Goal: Task Accomplishment & Management: Use online tool/utility

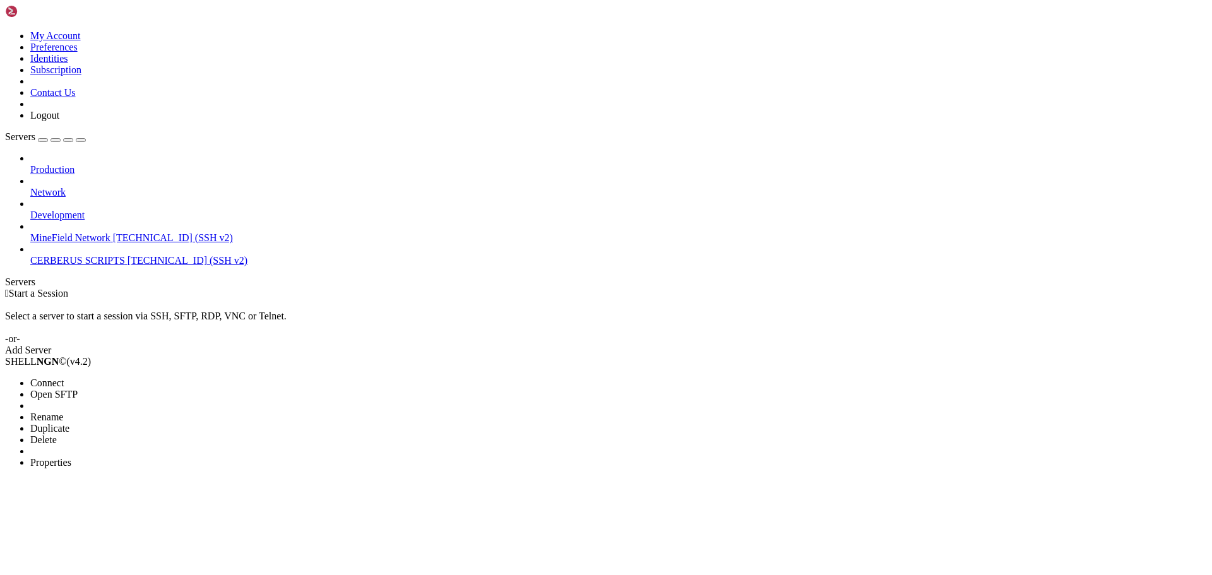
click at [71, 457] on span "Properties" at bounding box center [50, 462] width 41 height 11
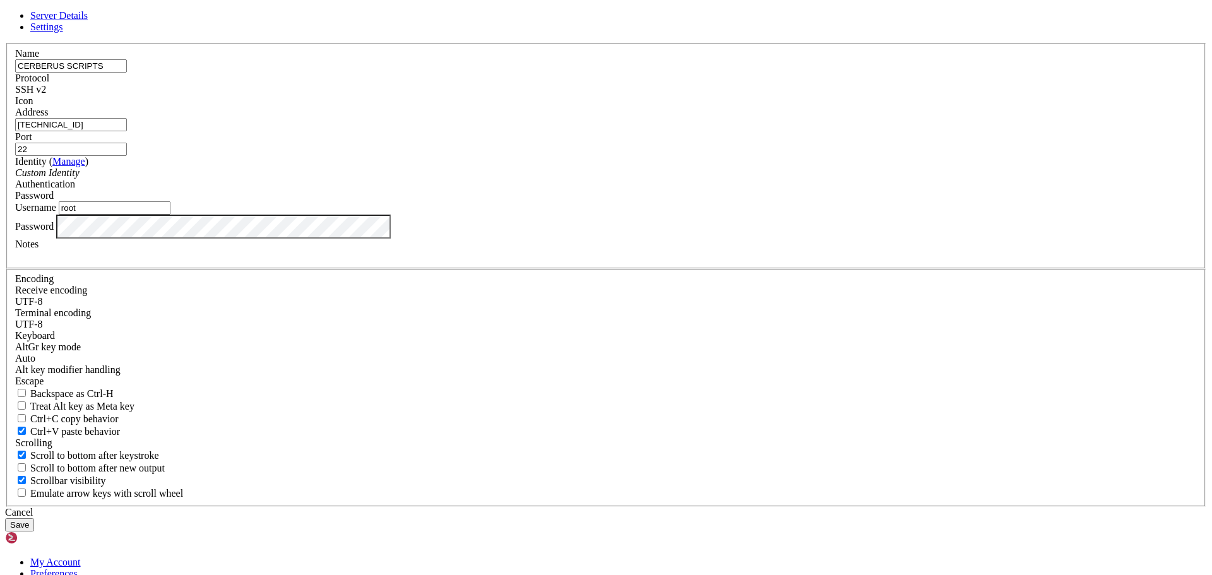
click at [127, 131] on input "[TECHNICAL_ID]" at bounding box center [71, 124] width 112 height 13
drag, startPoint x: 504, startPoint y: 216, endPoint x: 430, endPoint y: 223, distance: 74.2
click at [429, 223] on div "Name CERBERUS SCRIPTS Protocol SSH v2 Icon Address [TECHNICAL_ID] ( Manage" at bounding box center [606, 275] width 1202 height 464
click at [264, 287] on div "Server Details Settings Name CERBERUS SCRIPTS Protocol SSH v2 Icon" at bounding box center [606, 271] width 1202 height 522
click at [666, 507] on div "Cancel" at bounding box center [606, 512] width 1202 height 11
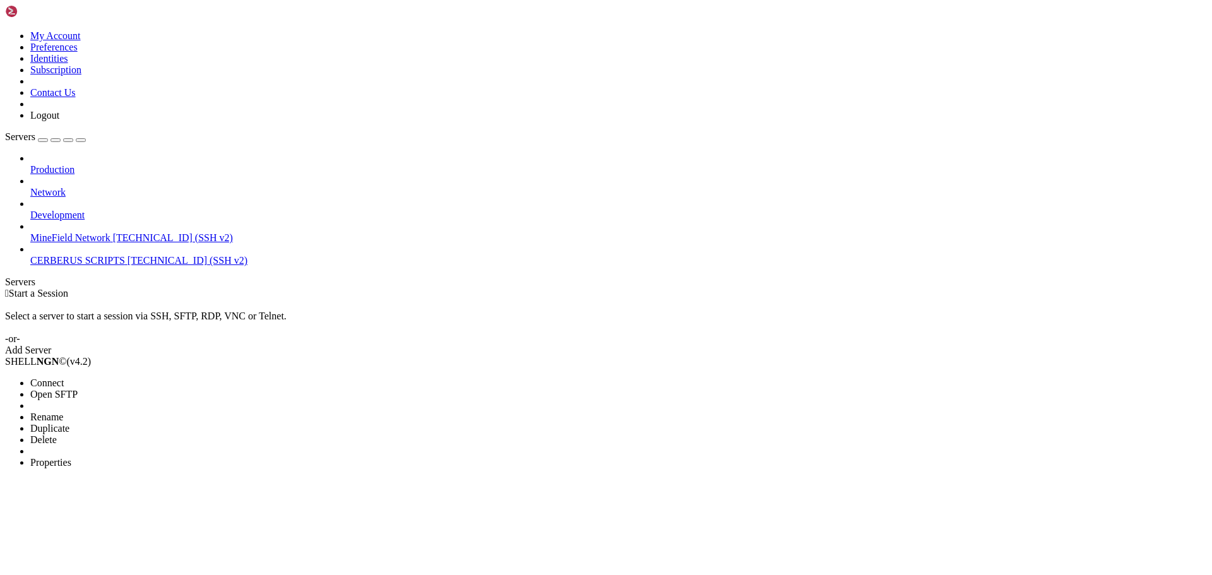
click at [78, 389] on span "Open SFTP" at bounding box center [53, 394] width 47 height 11
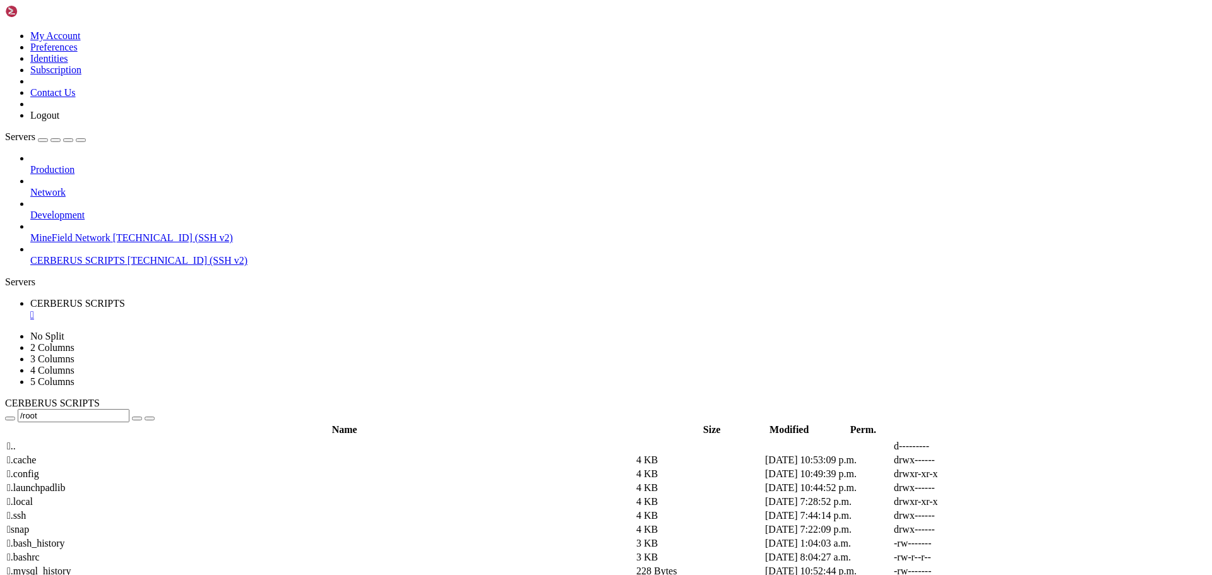
click at [16, 441] on span " .." at bounding box center [11, 446] width 9 height 11
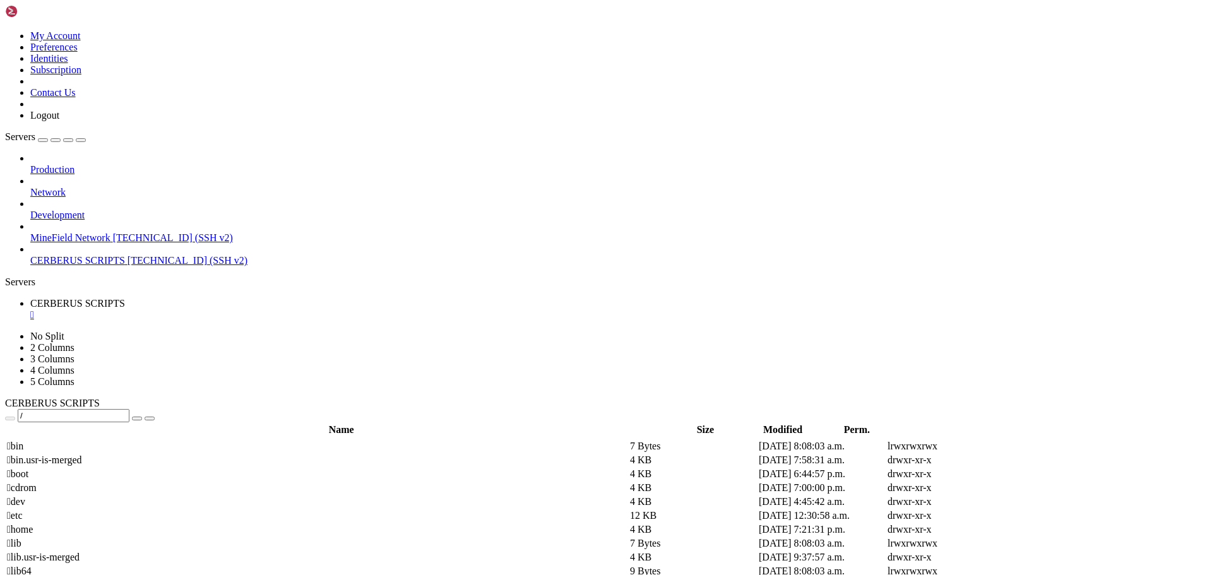
click at [242, 523] on td " home" at bounding box center [317, 529] width 622 height 13
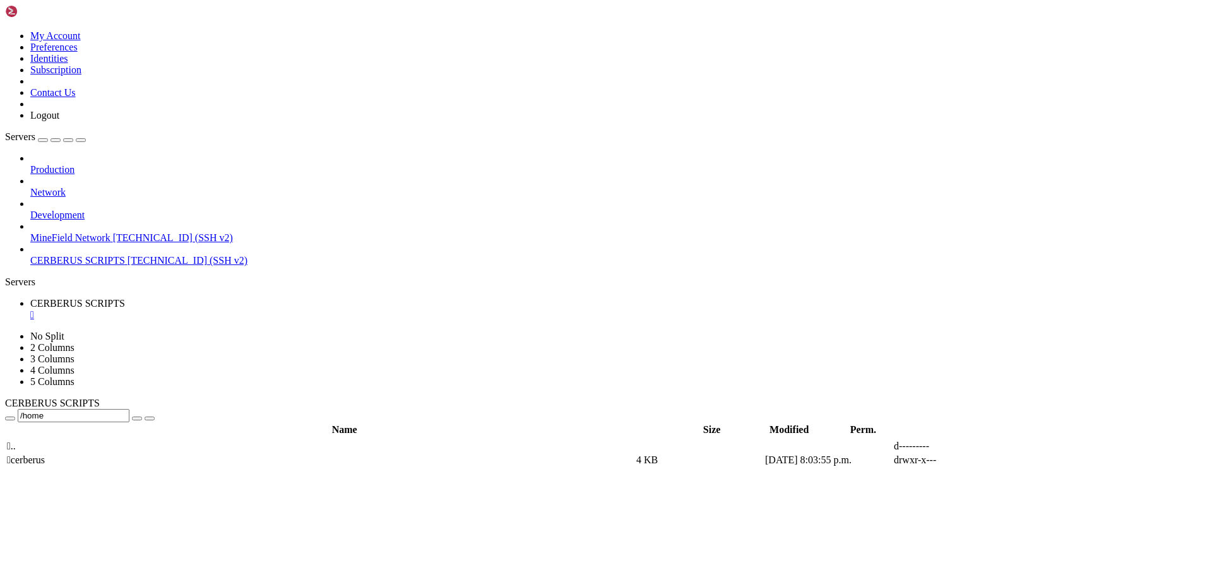
click at [45, 455] on span " cerberus" at bounding box center [26, 460] width 38 height 11
type input "/home/cerberus"
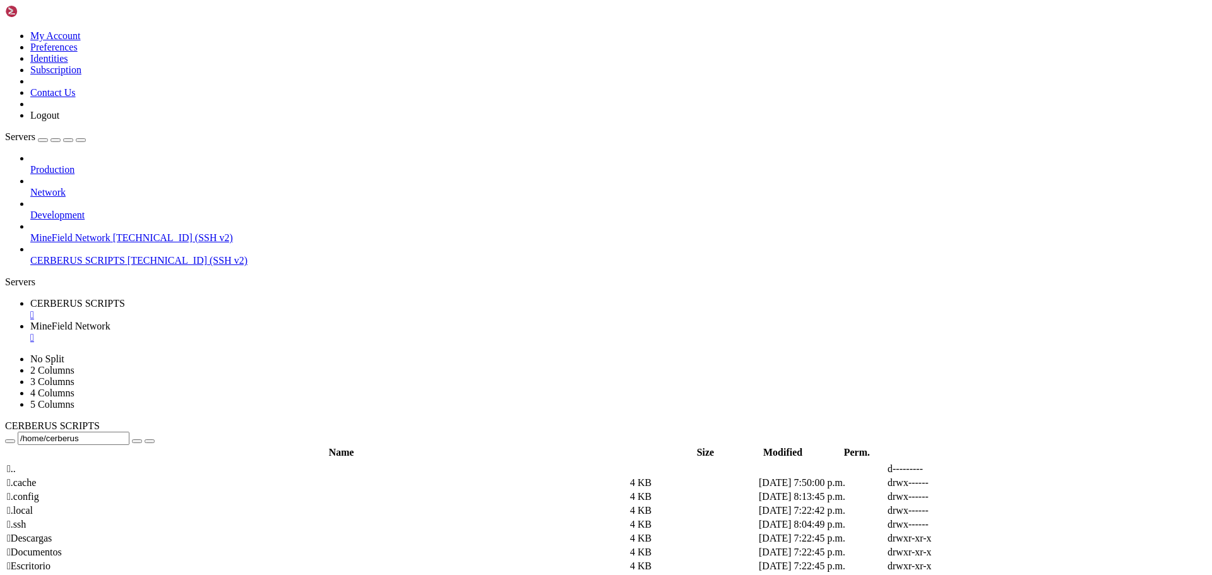
click at [266, 309] on div "" at bounding box center [618, 314] width 1177 height 11
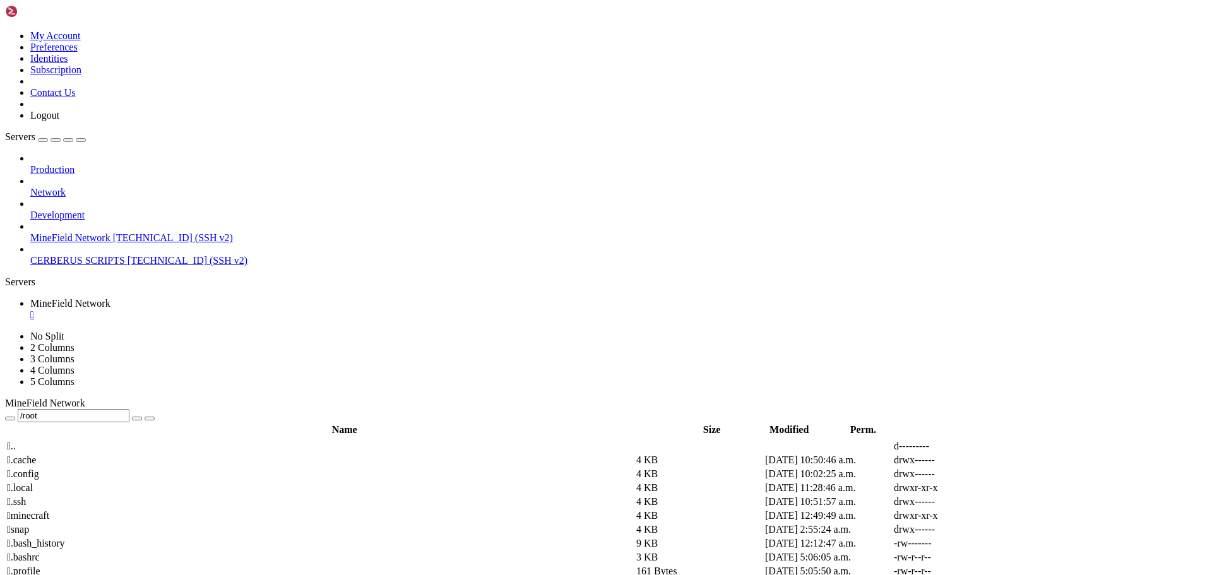
click at [16, 441] on span " .." at bounding box center [11, 446] width 9 height 11
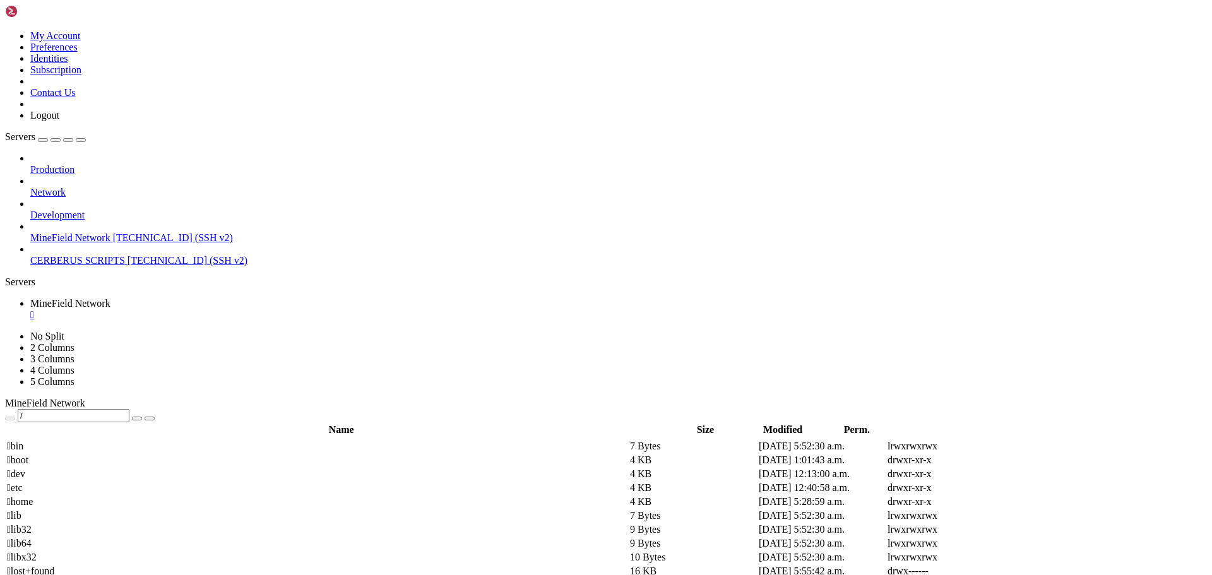
click at [232, 496] on td " home" at bounding box center [317, 502] width 622 height 13
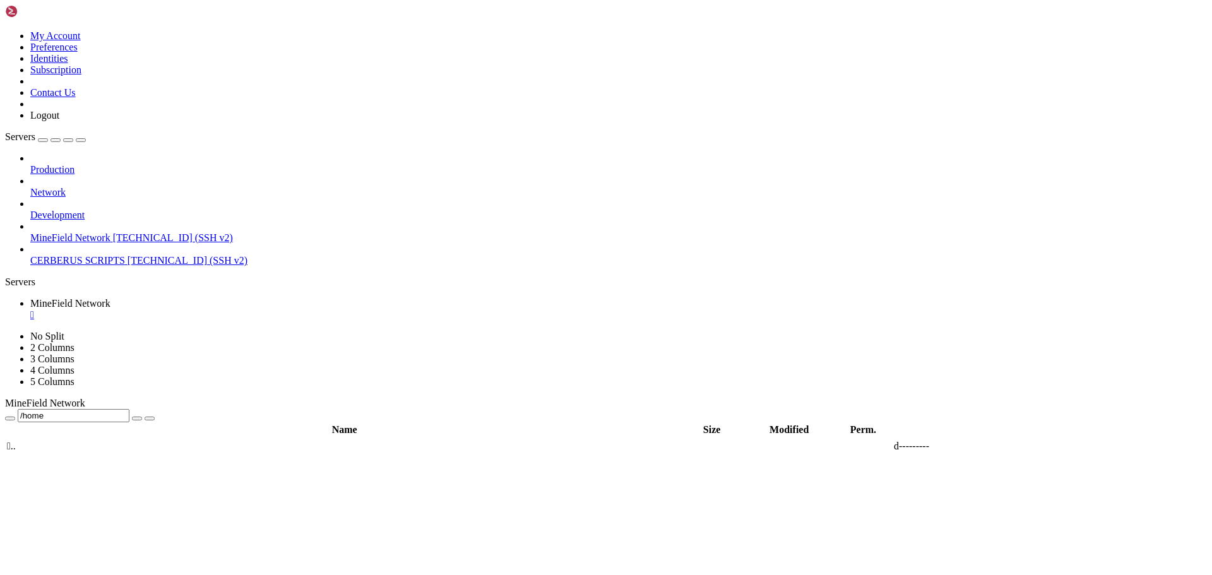
click at [222, 440] on td " .." at bounding box center [320, 446] width 628 height 13
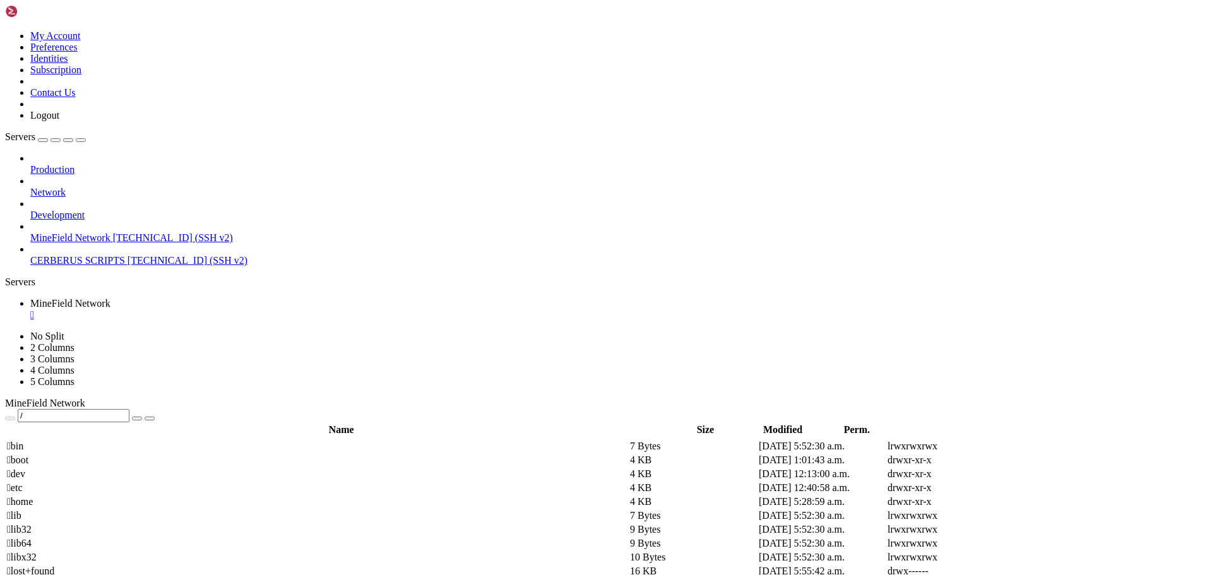
click at [25, 468] on span " dev" at bounding box center [16, 473] width 18 height 11
click at [23, 482] on span " etc" at bounding box center [15, 487] width 16 height 11
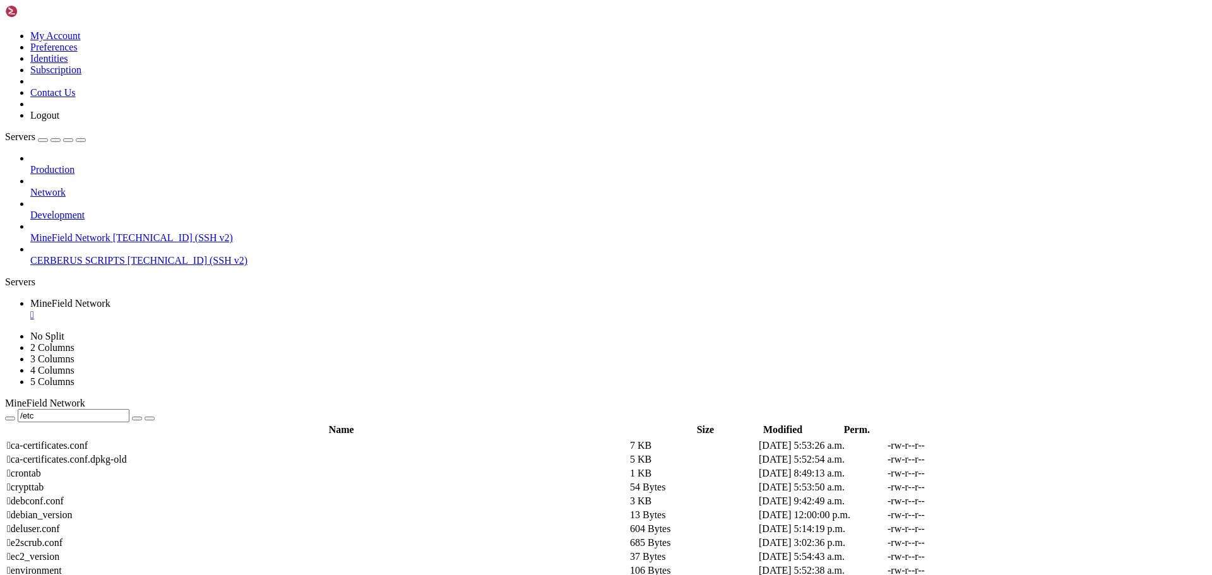
scroll to position [1452, 0]
click at [175, 424] on th "Name" at bounding box center [341, 430] width 670 height 13
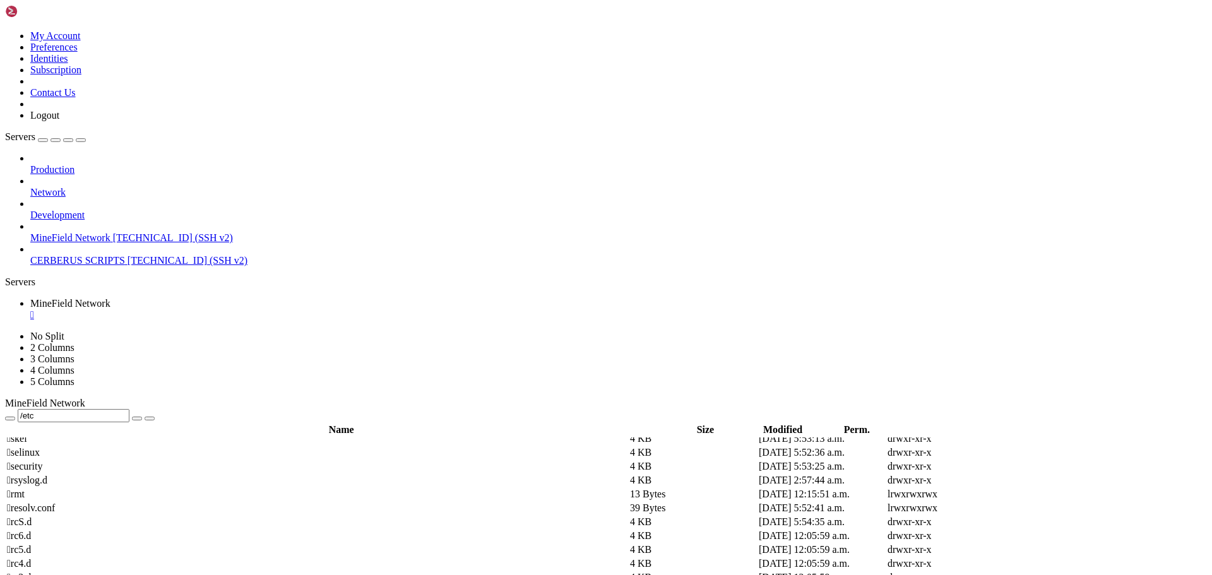
scroll to position [0, 0]
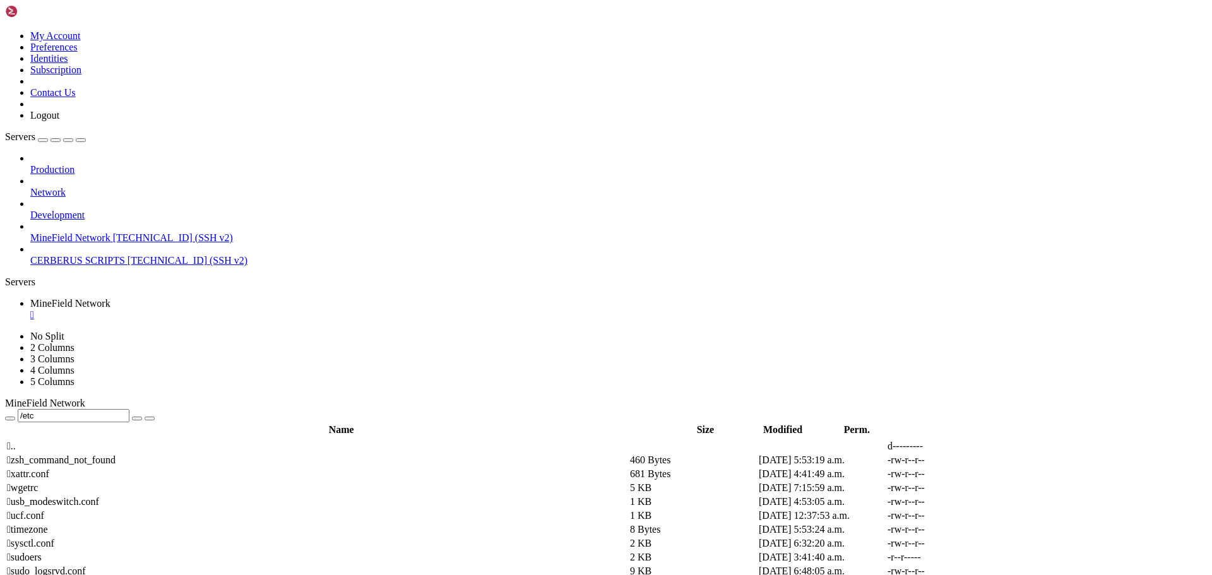
click at [188, 424] on th "Name" at bounding box center [341, 430] width 670 height 13
click at [16, 441] on span " .." at bounding box center [11, 446] width 9 height 11
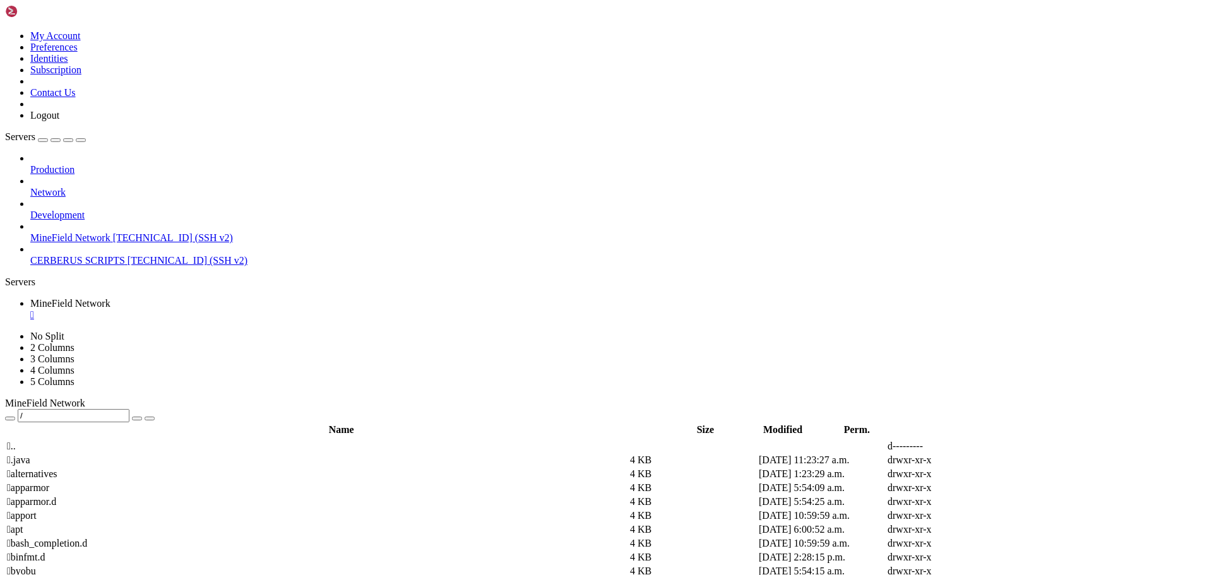
click at [16, 441] on span " .." at bounding box center [11, 446] width 9 height 11
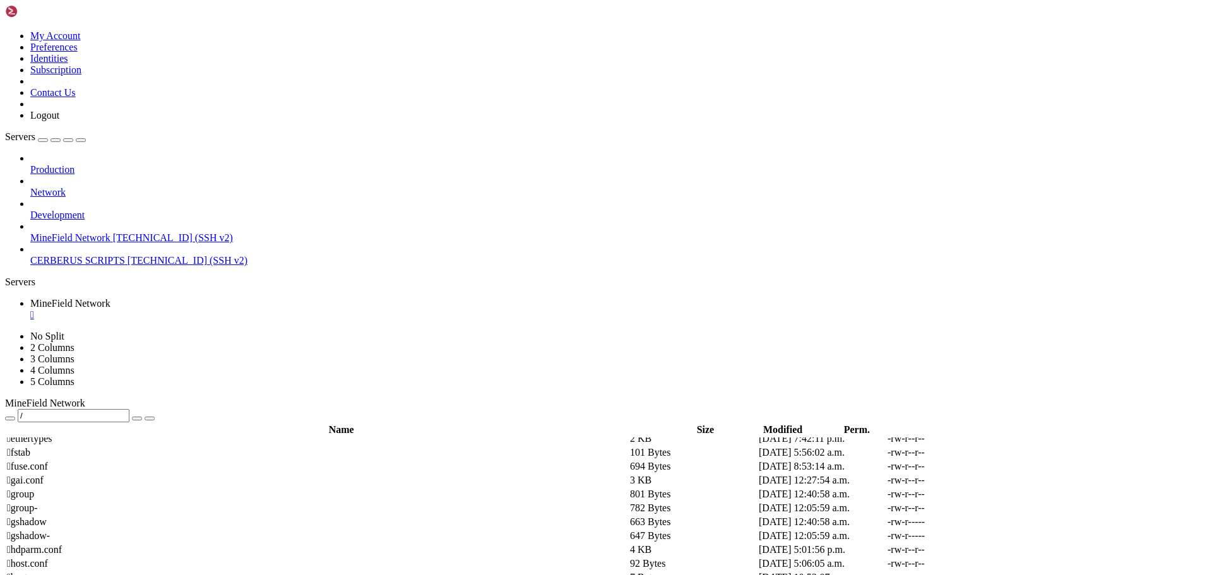
scroll to position [1642, 0]
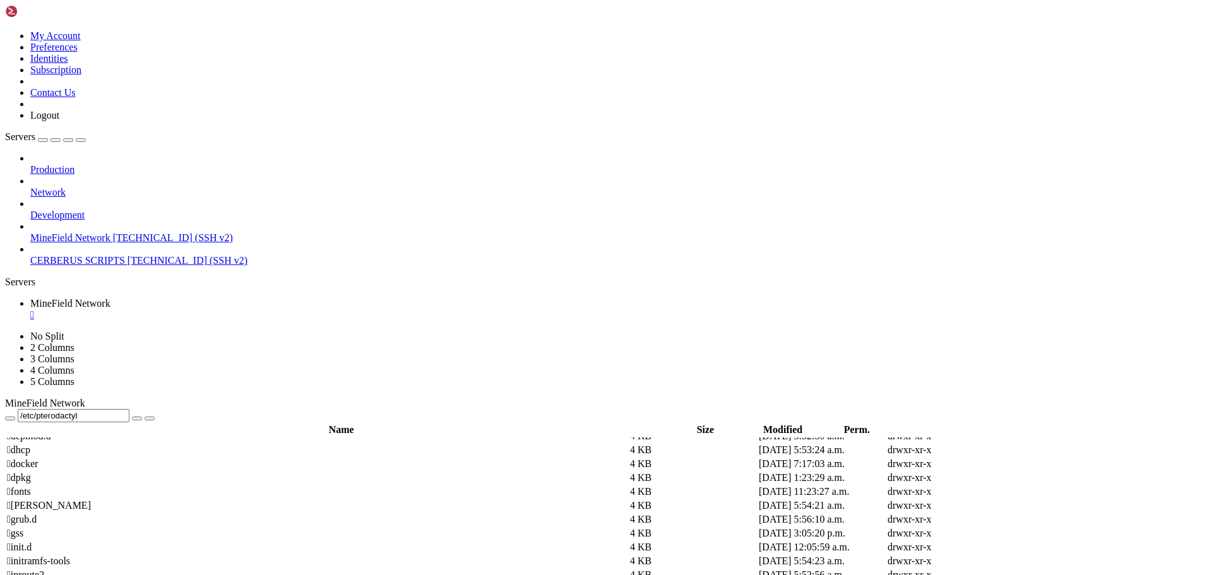
click at [38, 469] on span " docker" at bounding box center [22, 463] width 31 height 11
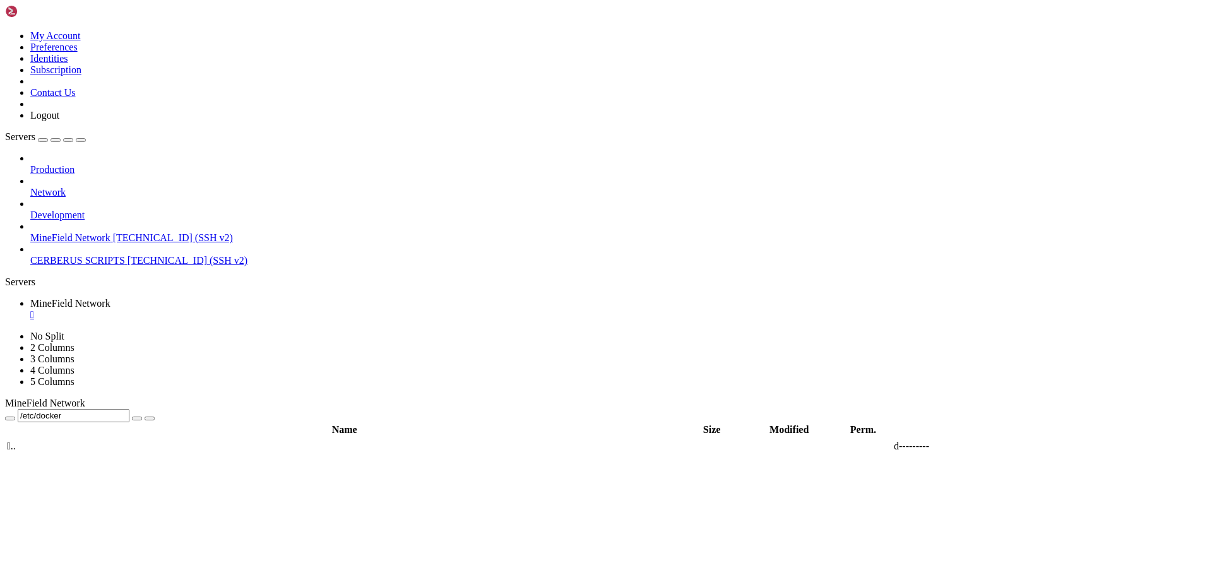
scroll to position [0, 0]
click at [201, 440] on td " .." at bounding box center [320, 446] width 628 height 13
click at [199, 440] on td " .." at bounding box center [320, 446] width 628 height 13
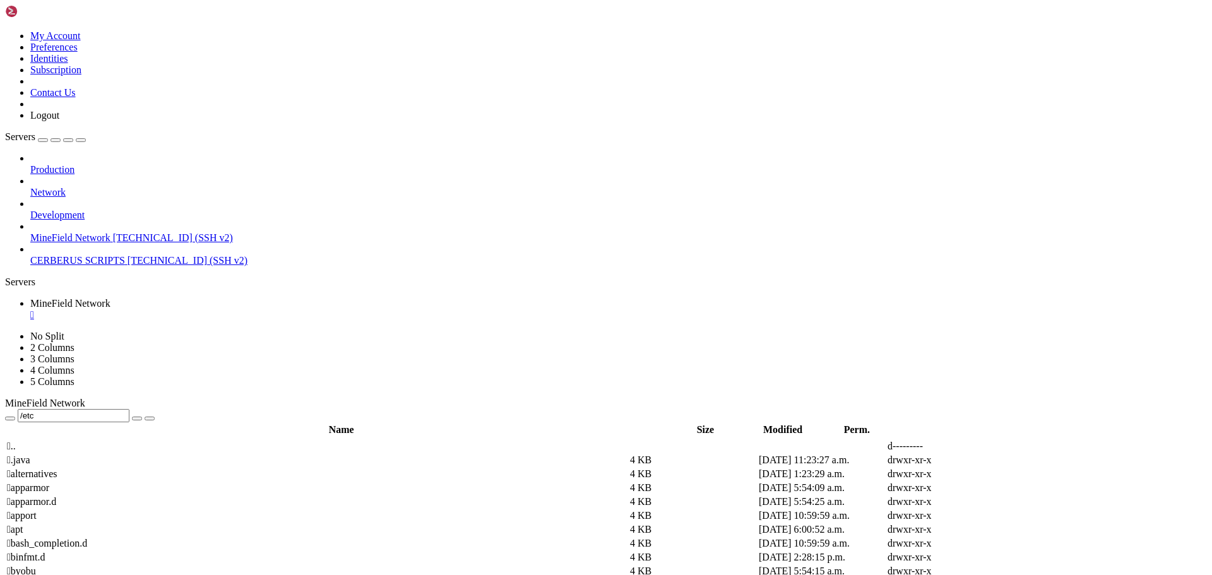
click at [16, 441] on span " .." at bounding box center [11, 446] width 9 height 11
click at [33, 496] on span " home" at bounding box center [20, 501] width 26 height 11
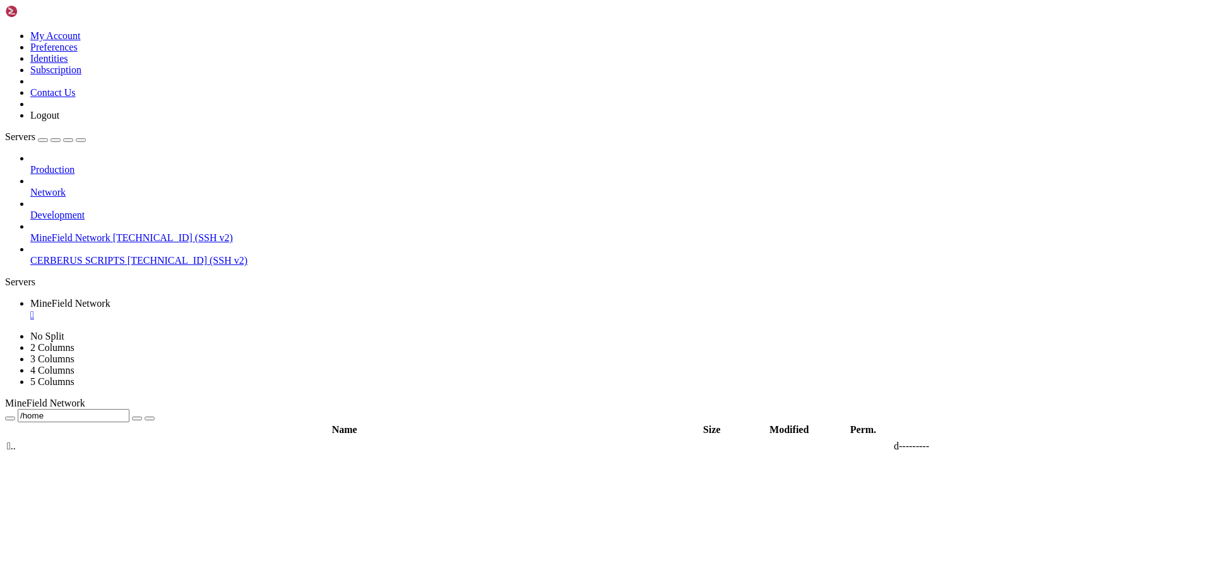
click at [16, 441] on span " .." at bounding box center [11, 446] width 9 height 11
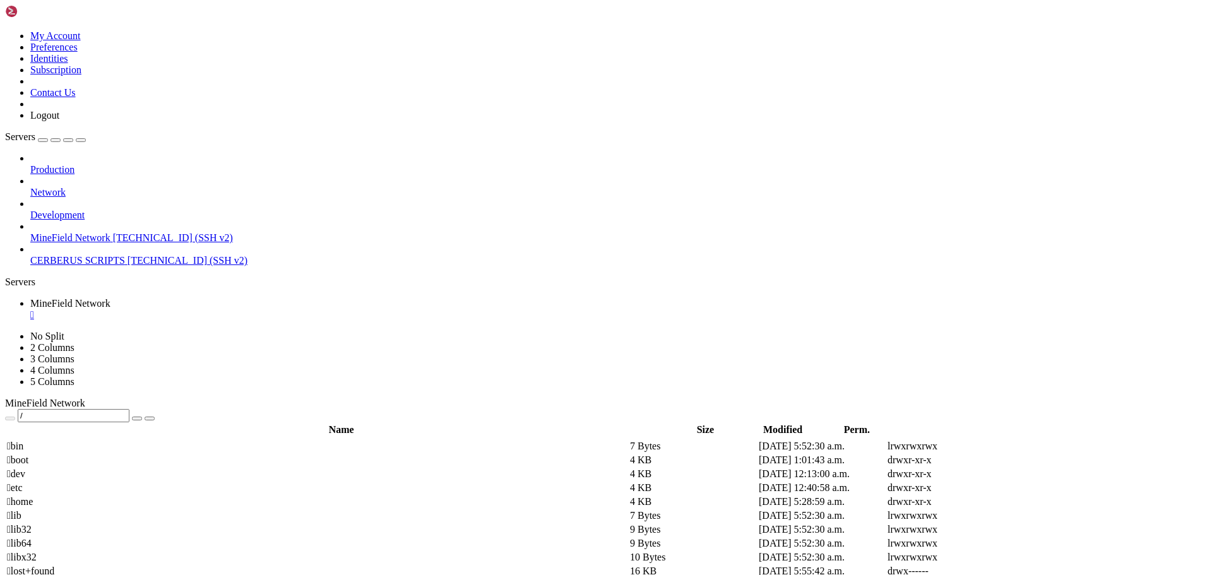
scroll to position [176, 0]
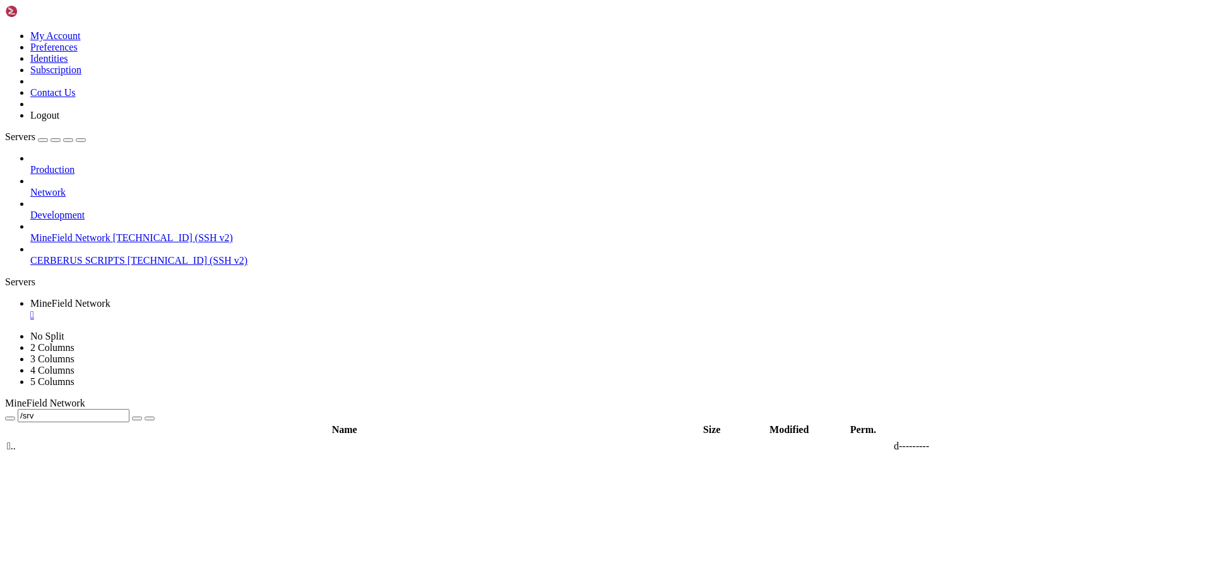
click at [16, 441] on span " .." at bounding box center [11, 446] width 9 height 11
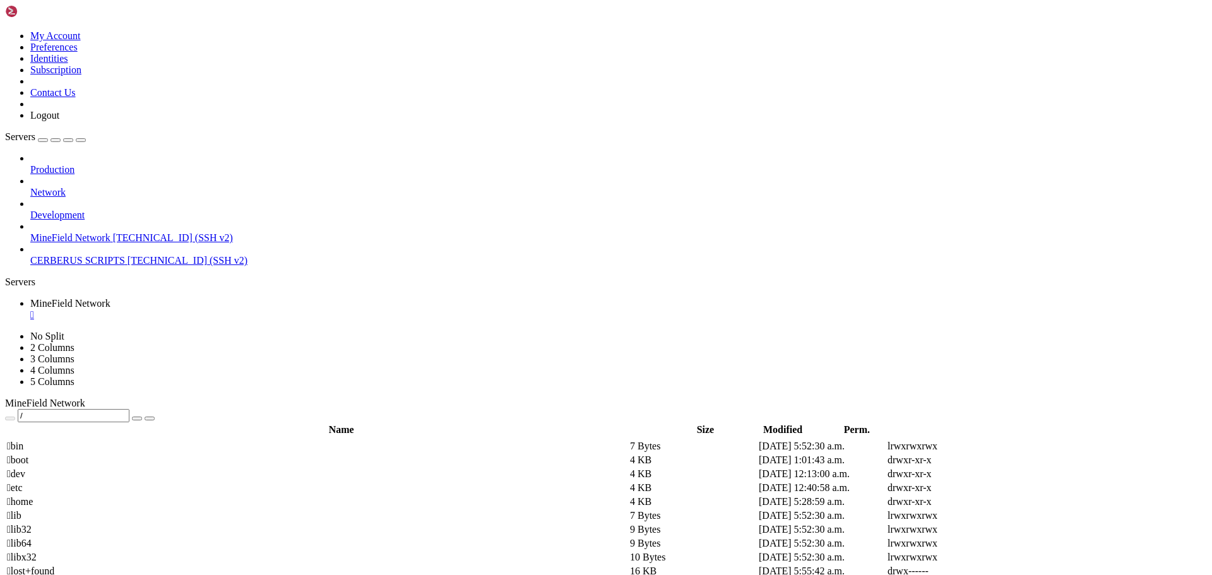
scroll to position [176, 0]
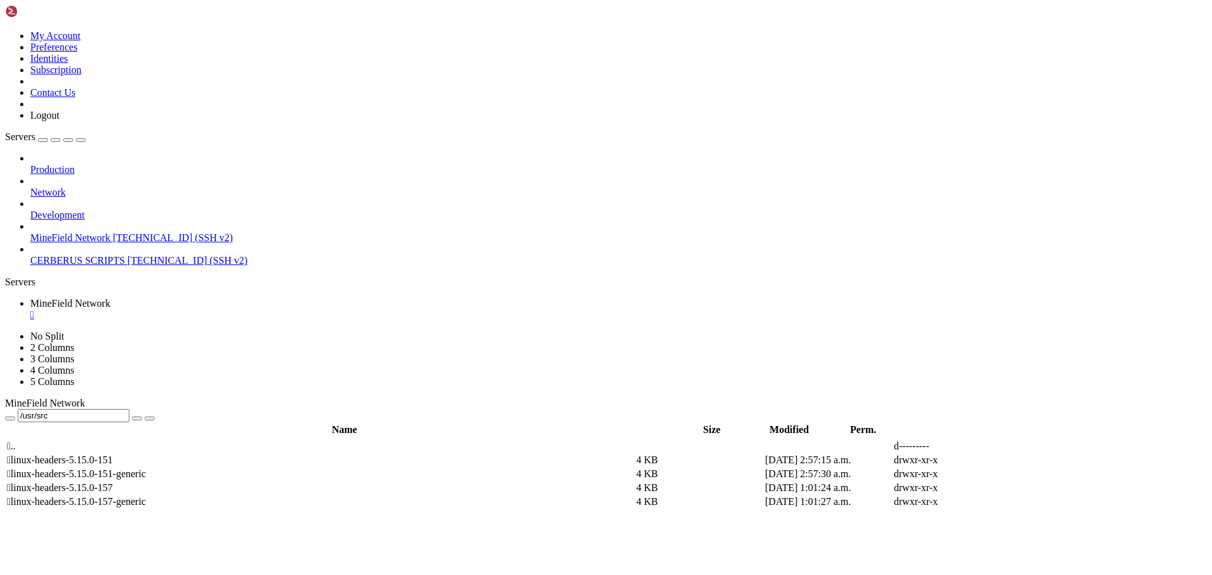
click at [16, 441] on span " .." at bounding box center [11, 446] width 9 height 11
click at [11, 441] on span "" at bounding box center [9, 446] width 4 height 11
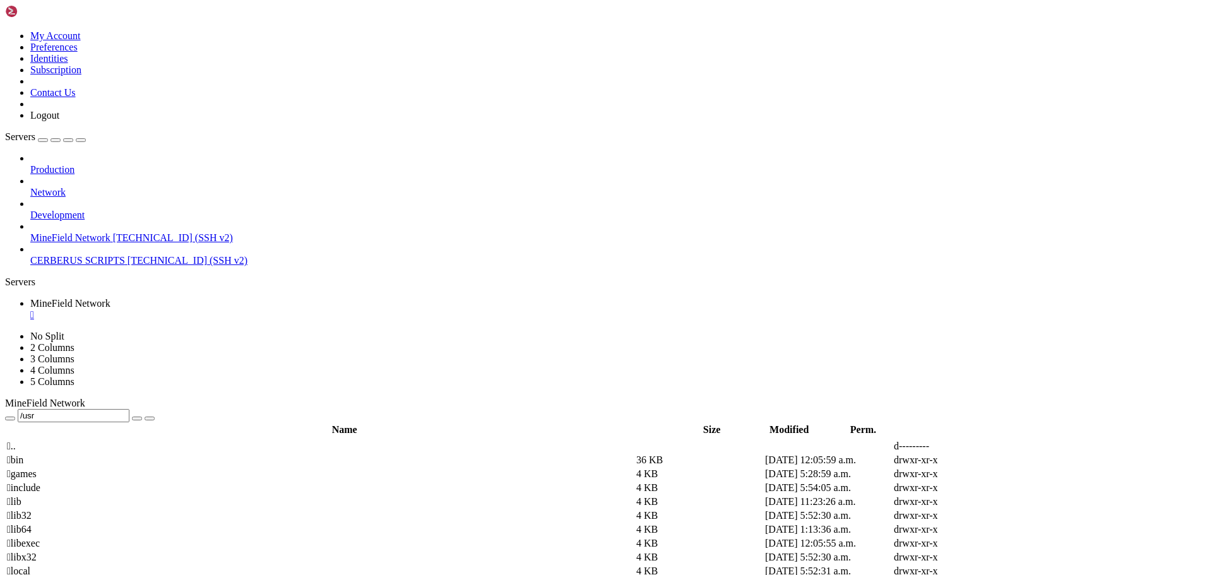
click at [16, 441] on span " .." at bounding box center [11, 446] width 9 height 11
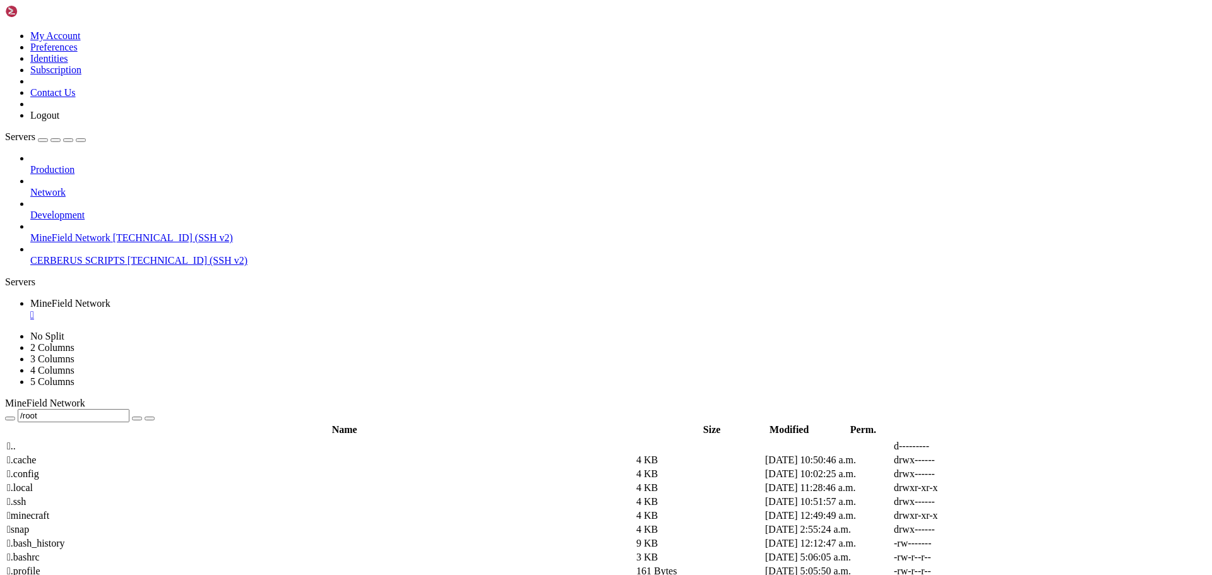
click at [49, 510] on span " minecraft" at bounding box center [28, 515] width 42 height 11
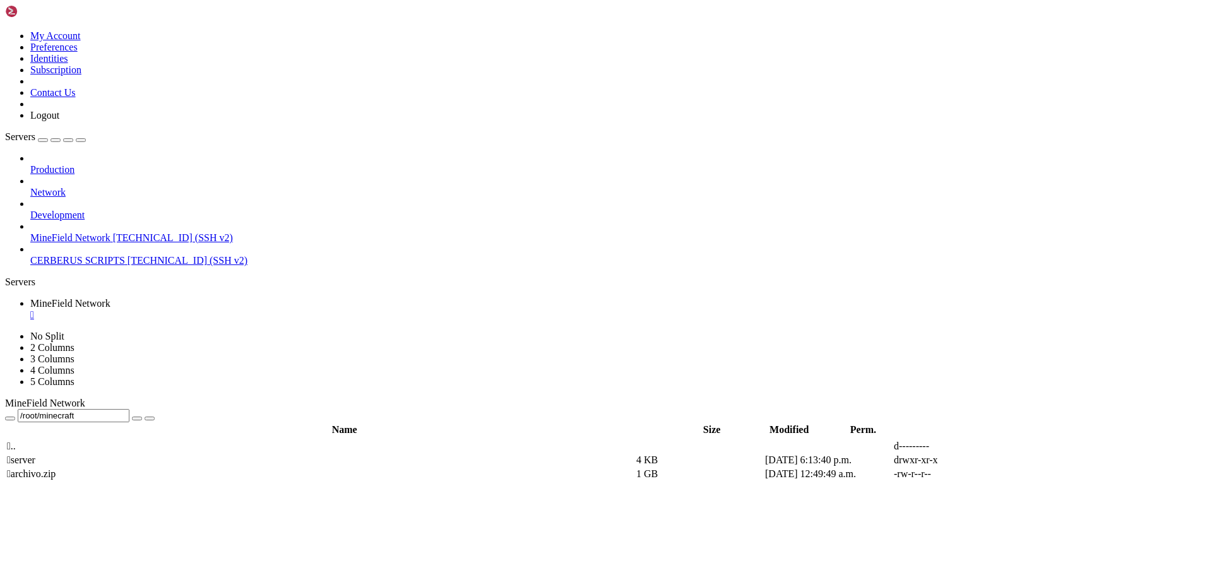
click at [35, 455] on span " server" at bounding box center [21, 460] width 28 height 11
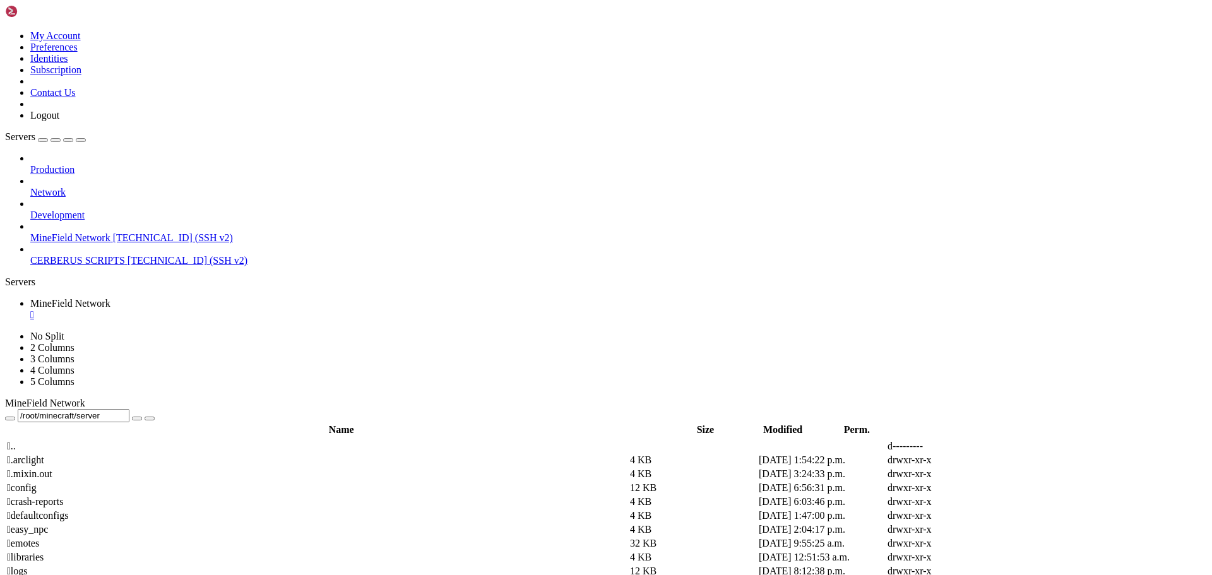
click at [16, 441] on span " .." at bounding box center [11, 446] width 9 height 11
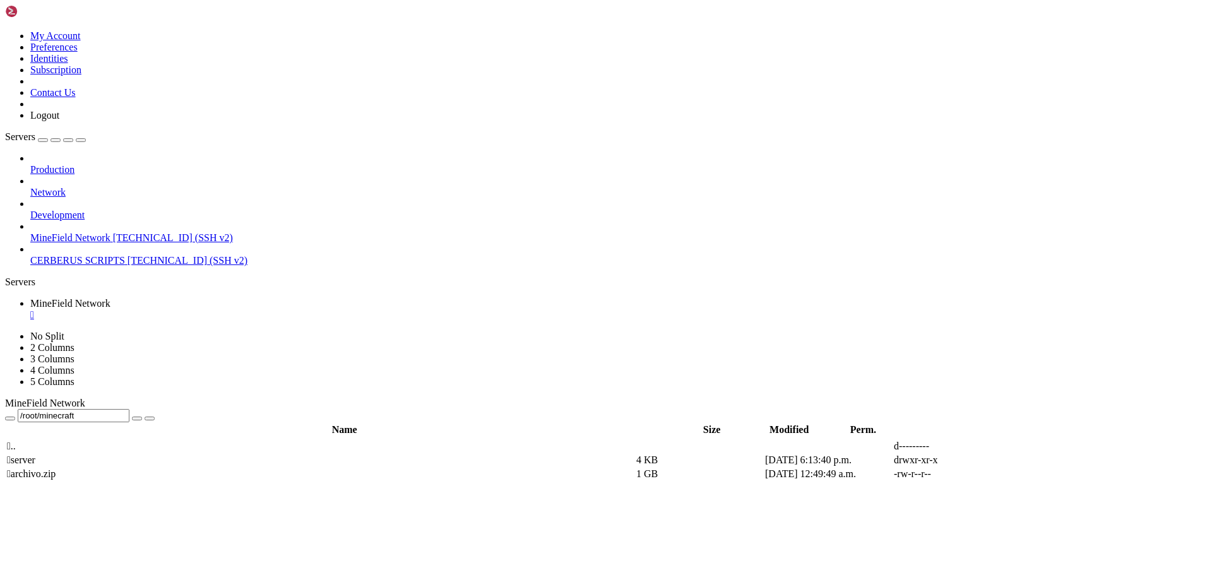
click at [16, 441] on span " .." at bounding box center [11, 446] width 9 height 11
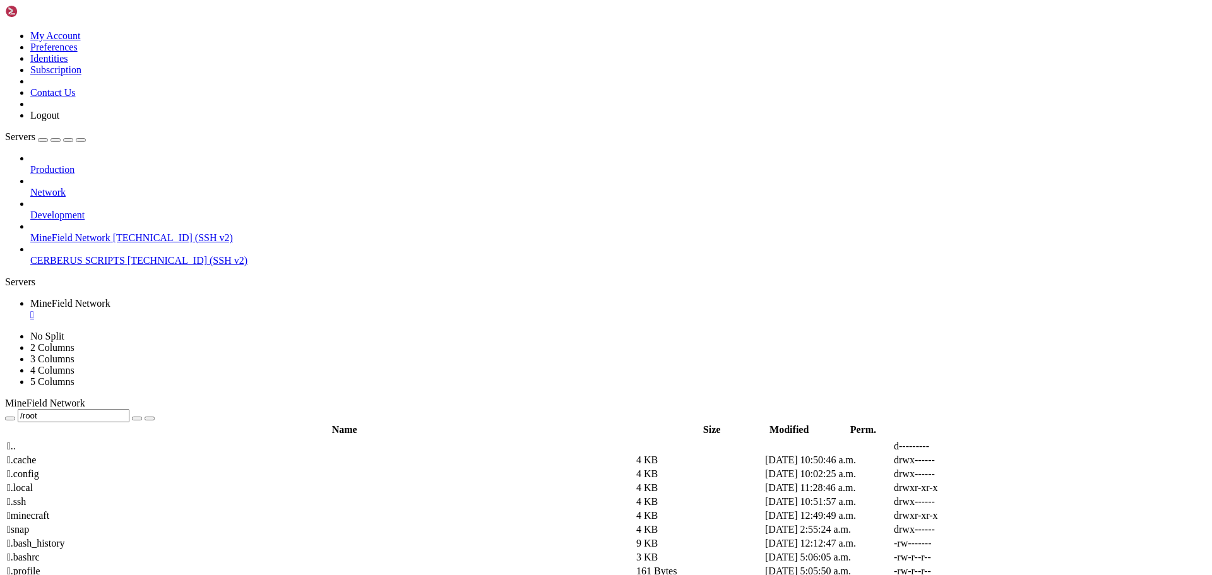
click at [16, 441] on span " .." at bounding box center [11, 446] width 9 height 11
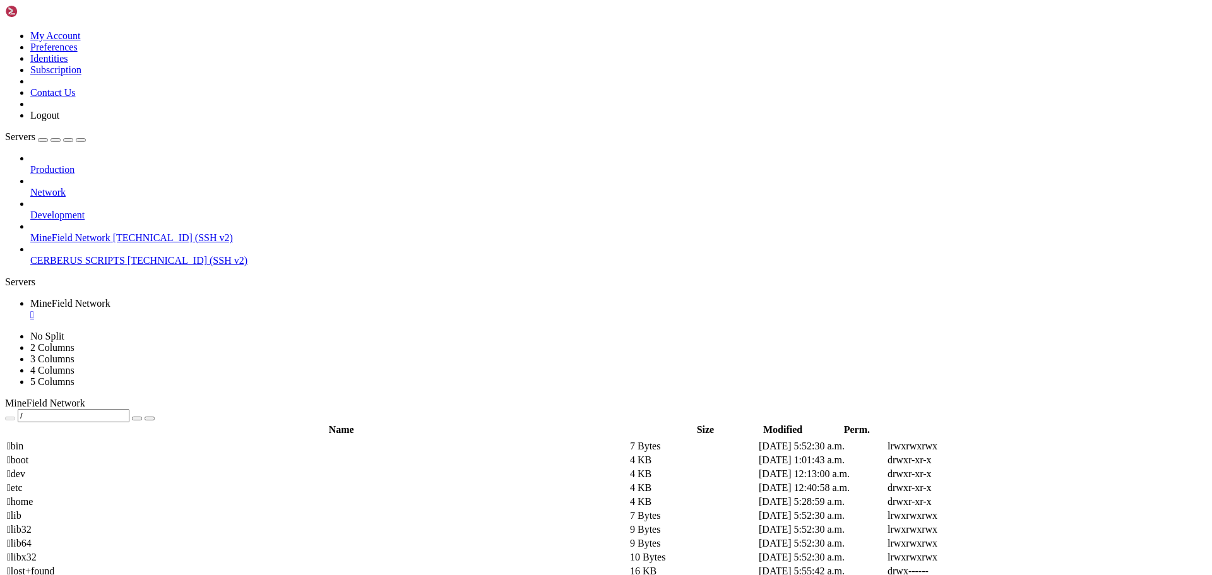
scroll to position [176, 0]
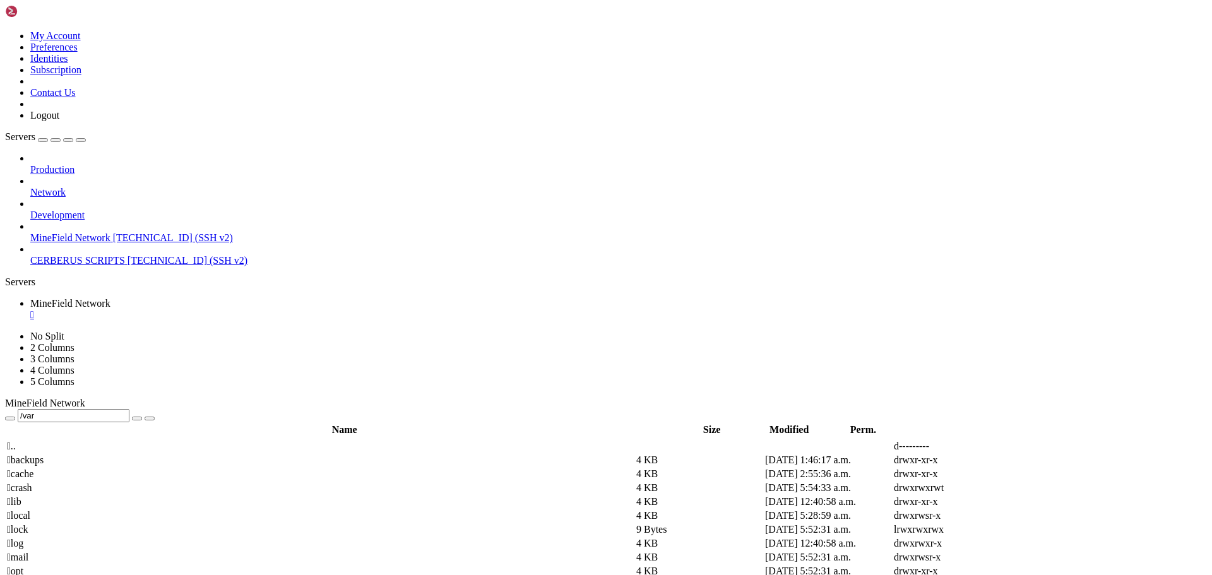
scroll to position [0, 0]
click at [21, 496] on span " lib" at bounding box center [14, 501] width 15 height 11
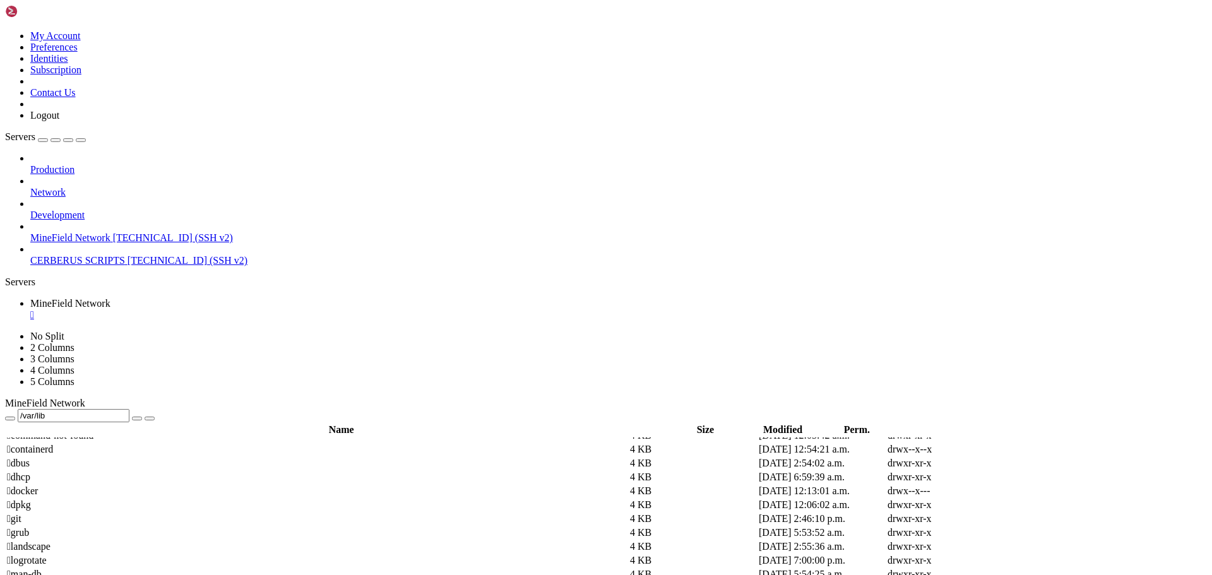
scroll to position [379, 0]
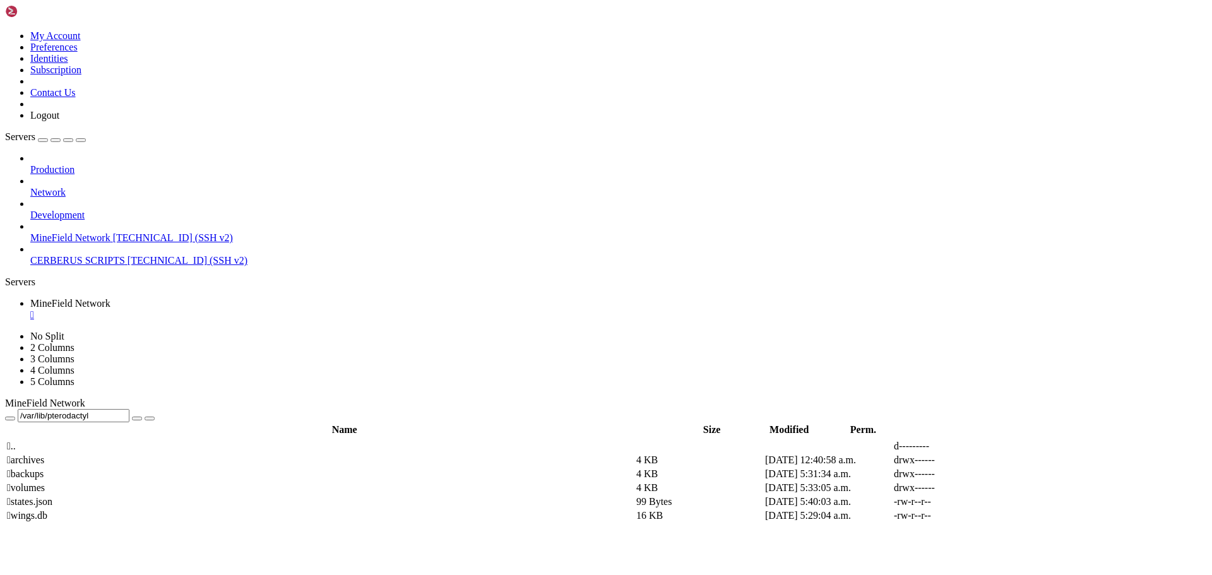
scroll to position [0, 0]
click at [45, 482] on span " volumes" at bounding box center [26, 487] width 38 height 11
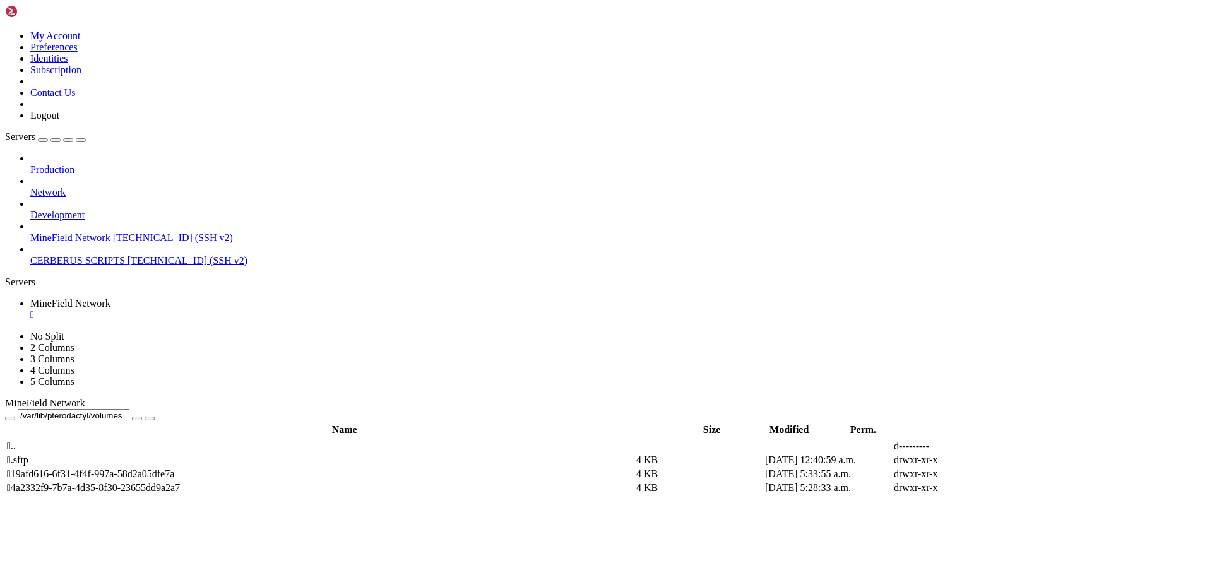
click at [180, 482] on span " 4a2332f9-7b7a-4d35-8f30-23655dd9a2a7" at bounding box center [93, 487] width 173 height 11
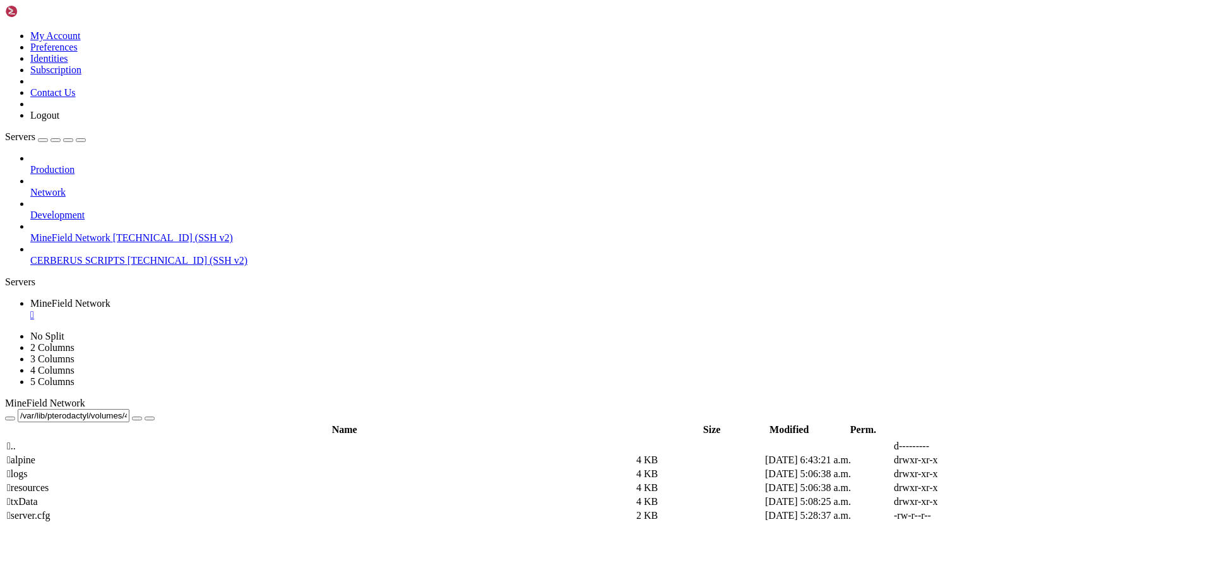
click at [16, 441] on span " .." at bounding box center [11, 446] width 9 height 11
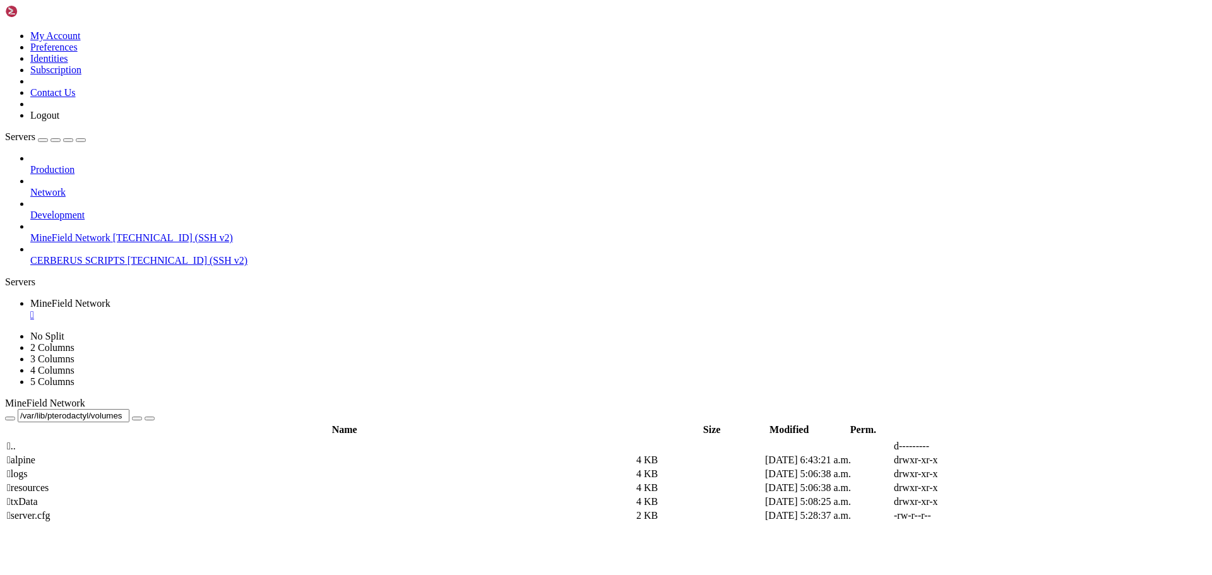
click at [16, 441] on span " .." at bounding box center [11, 446] width 9 height 11
click at [11, 441] on span "" at bounding box center [9, 446] width 4 height 11
drag, startPoint x: 281, startPoint y: 45, endPoint x: 351, endPoint y: 41, distance: 70.2
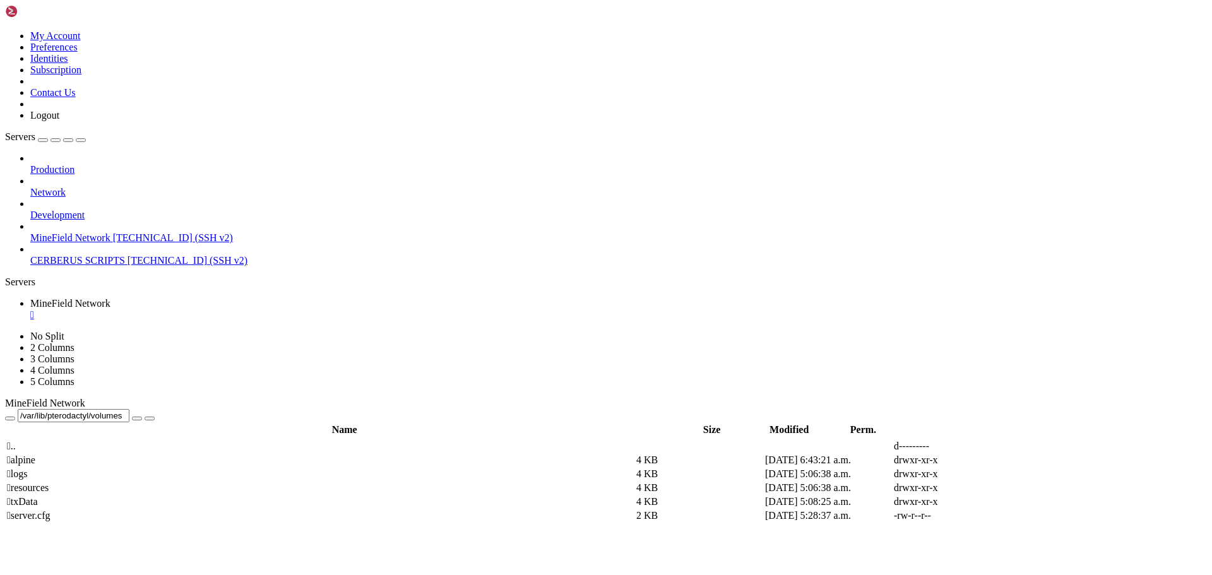
click at [129, 409] on input "/var/lib/pterodactyl/volumes" at bounding box center [74, 415] width 112 height 13
click at [142, 417] on button "submit" at bounding box center [137, 419] width 10 height 4
click at [16, 441] on span " .." at bounding box center [11, 446] width 9 height 11
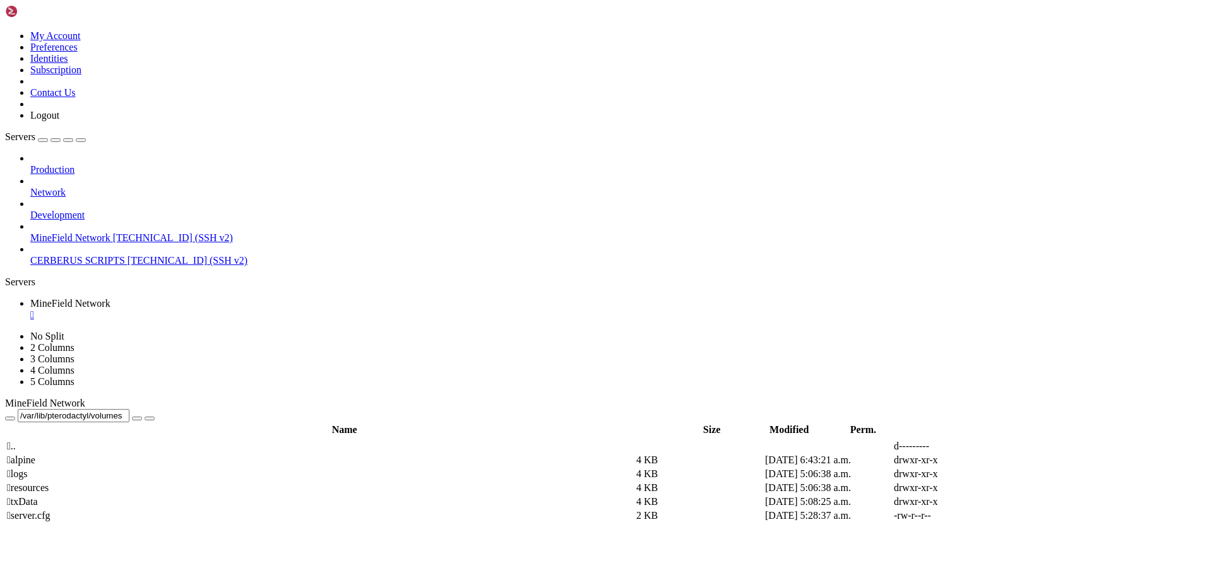
click at [16, 441] on span " .." at bounding box center [11, 446] width 9 height 11
click at [137, 419] on div "submit" at bounding box center [137, 419] width 0 height 0
click at [16, 441] on span " .." at bounding box center [11, 446] width 9 height 11
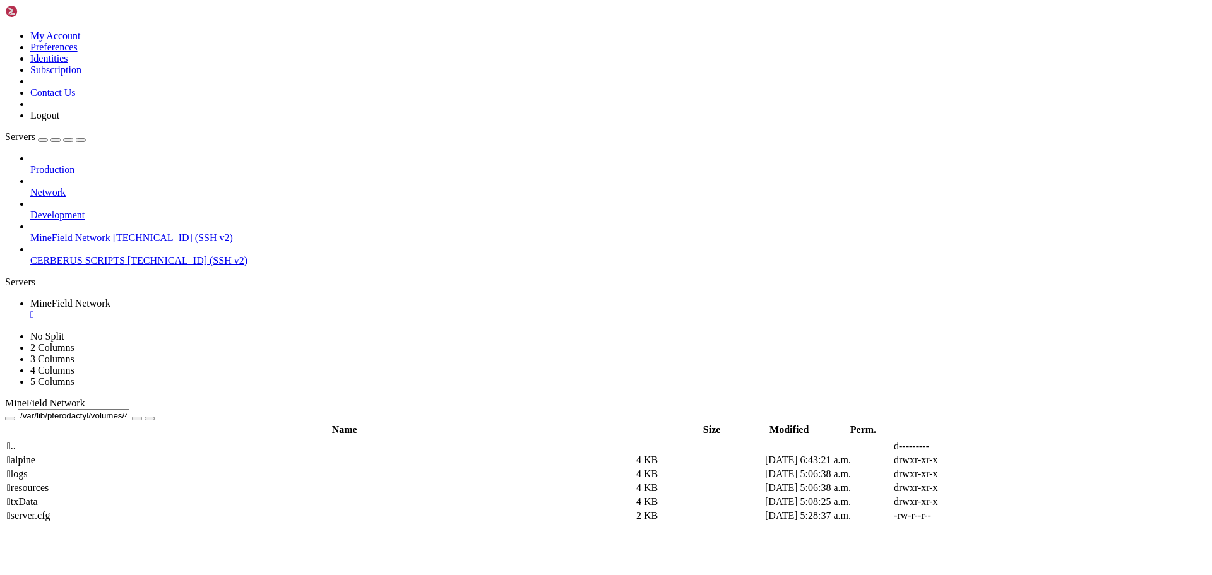
click at [16, 441] on span " .." at bounding box center [11, 446] width 9 height 11
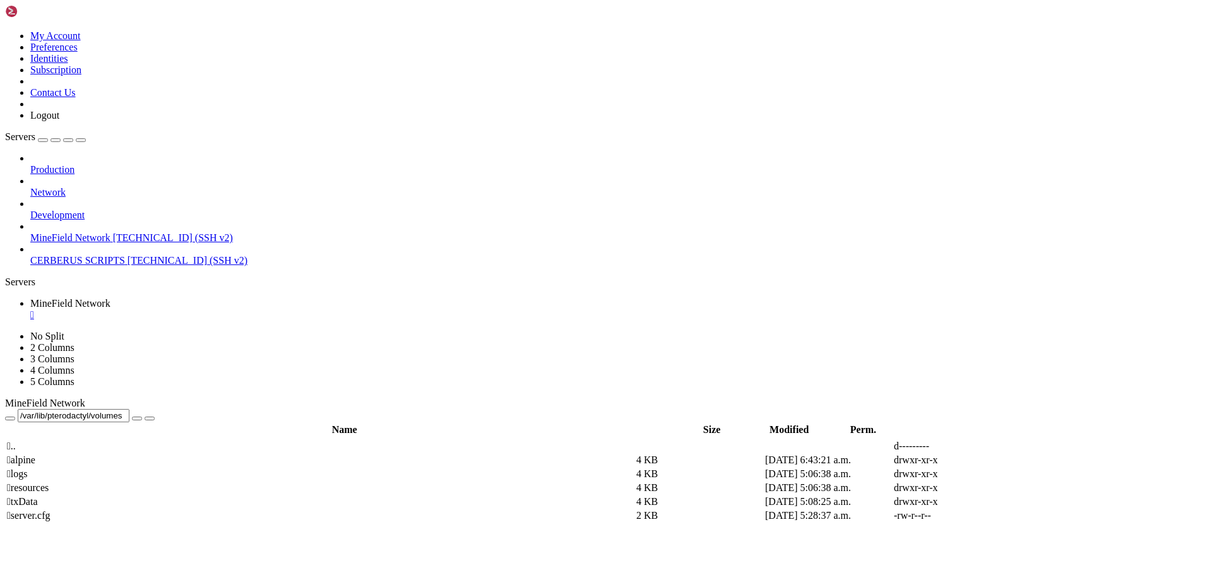
click at [16, 441] on span " .." at bounding box center [11, 446] width 9 height 11
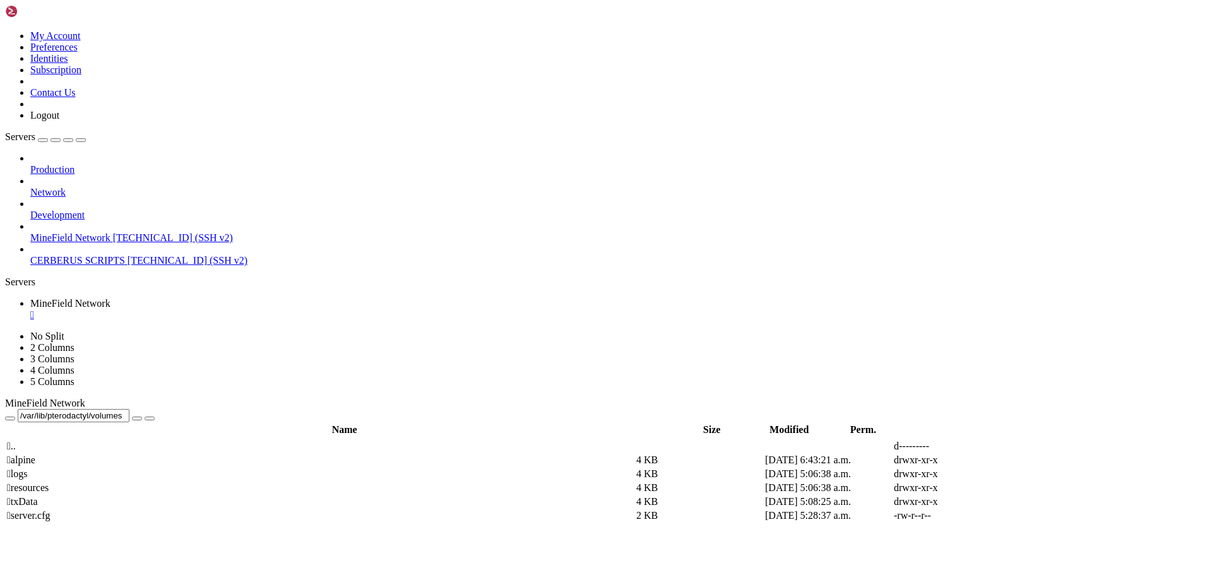
click at [16, 441] on span " .." at bounding box center [11, 446] width 9 height 11
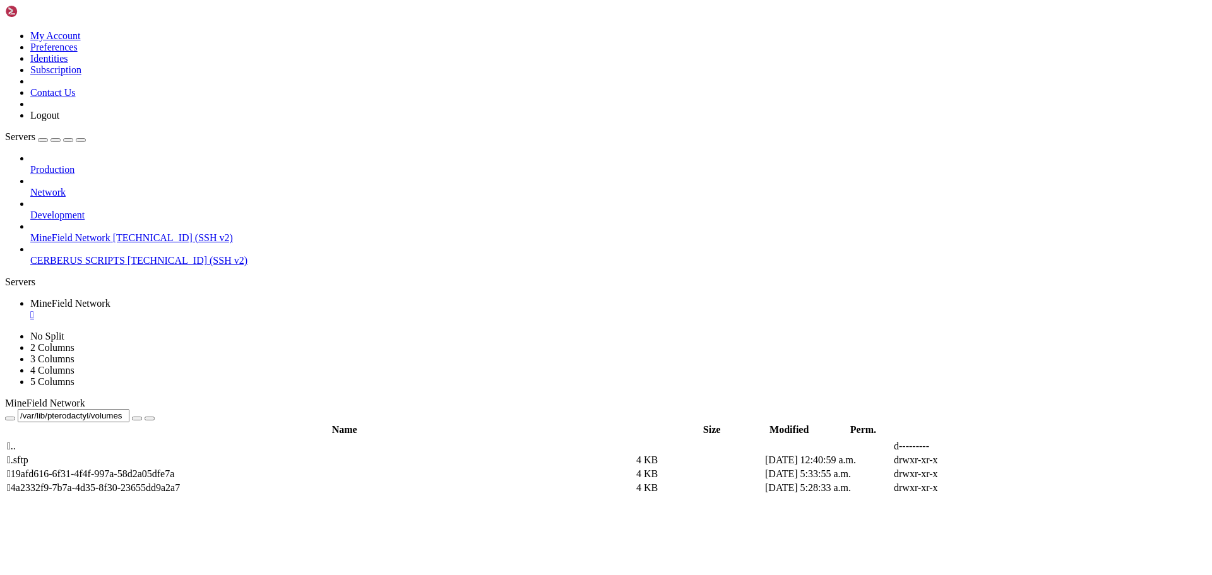
click at [246, 468] on td " 19afd616-6f31-4f4f-997a-58d2a05dfe7a" at bounding box center [320, 474] width 628 height 13
click at [247, 468] on td " 19afd616-6f31-4f4f-997a-58d2a05dfe7a" at bounding box center [320, 474] width 628 height 13
type input "/var/lib/pterodactyl/volumes/19afd616-6f31-4f4f-997a-58d2a05dfe7a"
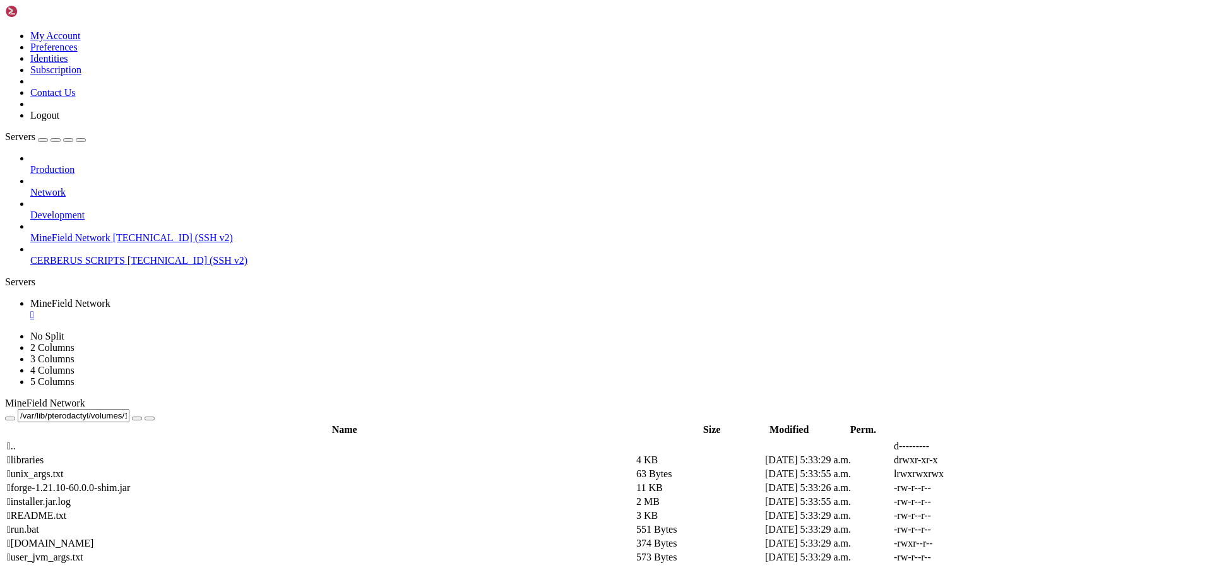
drag, startPoint x: 507, startPoint y: 40, endPoint x: 188, endPoint y: 40, distance: 319.5
click at [129, 409] on input "/var/lib/pterodactyl/volumes/19afd616-6f31-4f4f-997a-58d2a05dfe7a" at bounding box center [74, 415] width 112 height 13
